Goal: Task Accomplishment & Management: Use online tool/utility

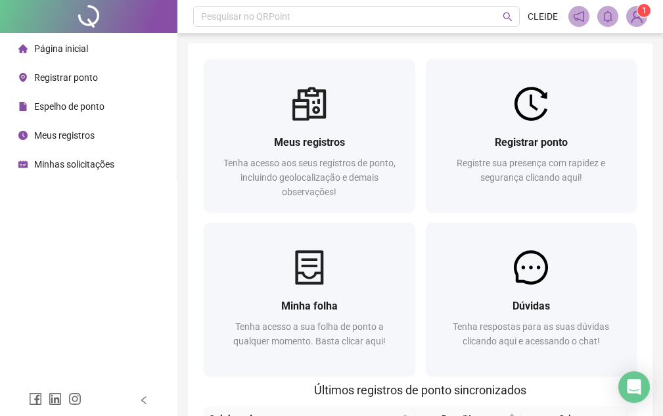
click at [66, 81] on span "Registrar ponto" at bounding box center [66, 77] width 64 height 11
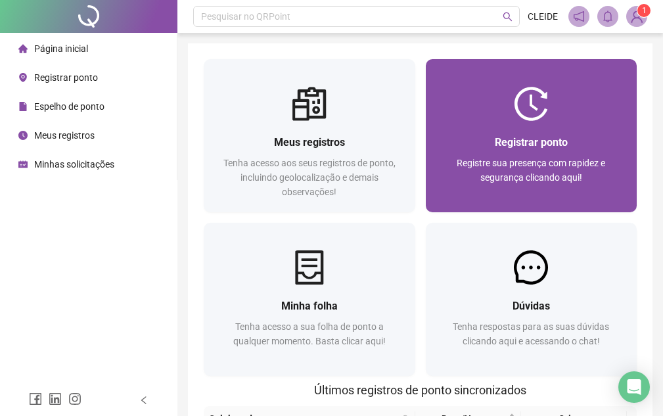
click at [524, 162] on span "Registre sua presença com rapidez e segurança clicando aqui!" at bounding box center [531, 170] width 148 height 25
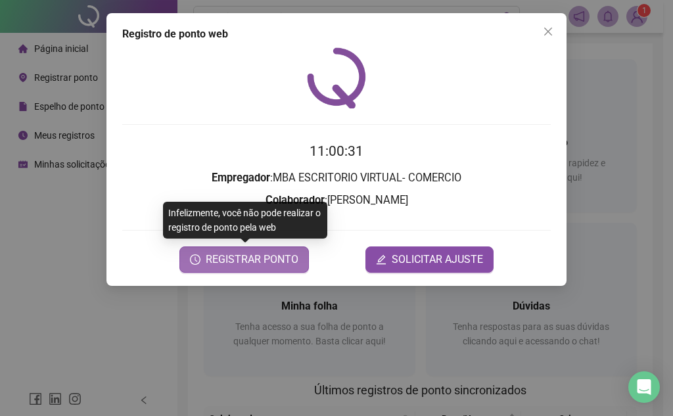
click at [285, 265] on span "REGISTRAR PONTO" at bounding box center [252, 260] width 93 height 16
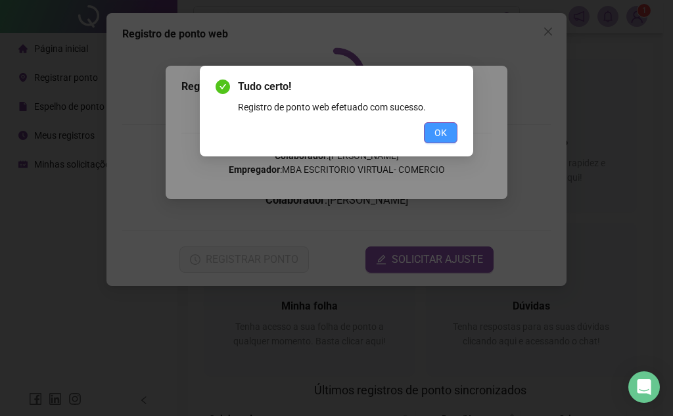
click at [440, 139] on span "OK" at bounding box center [440, 132] width 12 height 14
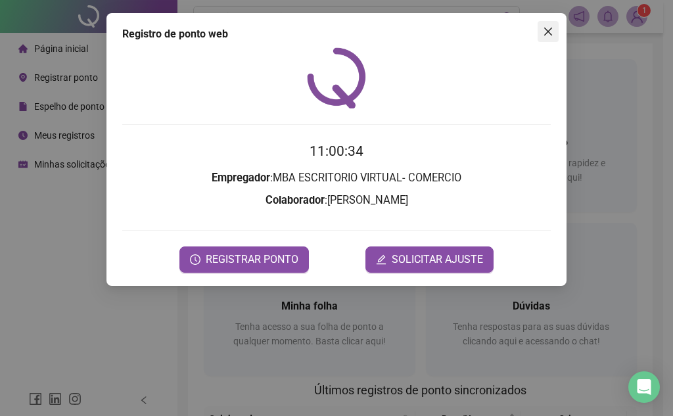
click at [543, 30] on icon "close" at bounding box center [548, 31] width 11 height 11
